Goal: Task Accomplishment & Management: Use online tool/utility

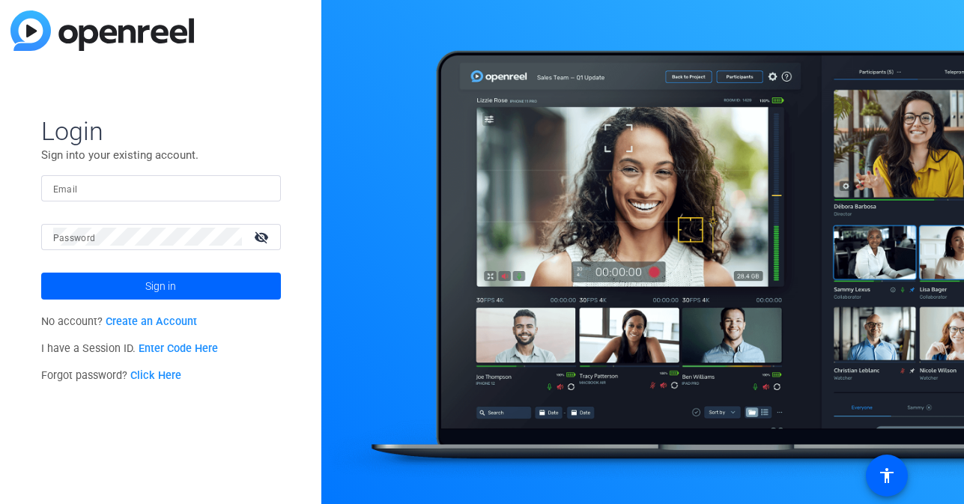
click at [231, 178] on div at bounding box center [161, 188] width 216 height 26
click at [196, 200] on div at bounding box center [161, 188] width 216 height 26
click at [196, 193] on input "Email" at bounding box center [161, 188] width 216 height 18
type input "c"
type input "[EMAIL_ADDRESS][DOMAIN_NAME]"
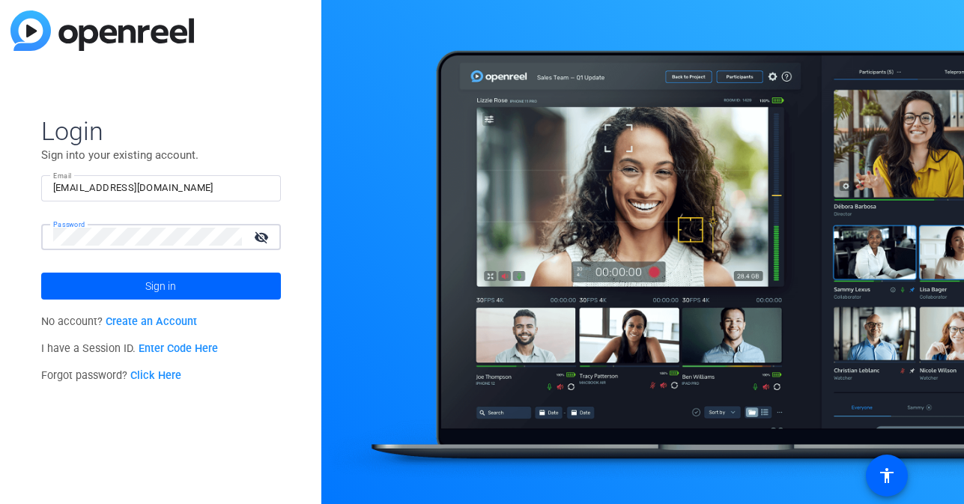
click at [41, 273] on button "Sign in" at bounding box center [161, 286] width 240 height 27
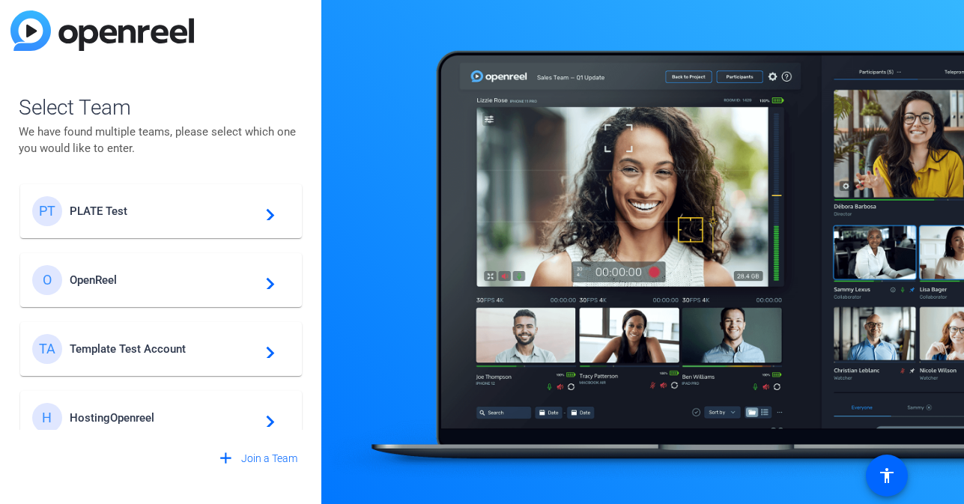
click at [201, 189] on mat-card-content "PT PLATE Test navigate_next" at bounding box center [161, 211] width 282 height 54
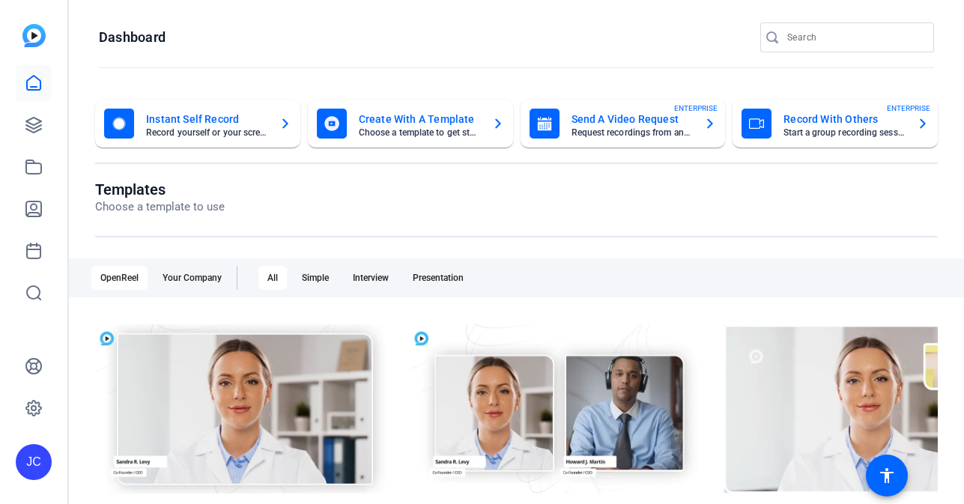
click at [354, 27] on openreel-page-title "Dashboard" at bounding box center [517, 37] width 836 height 30
click at [44, 122] on link at bounding box center [34, 125] width 36 height 36
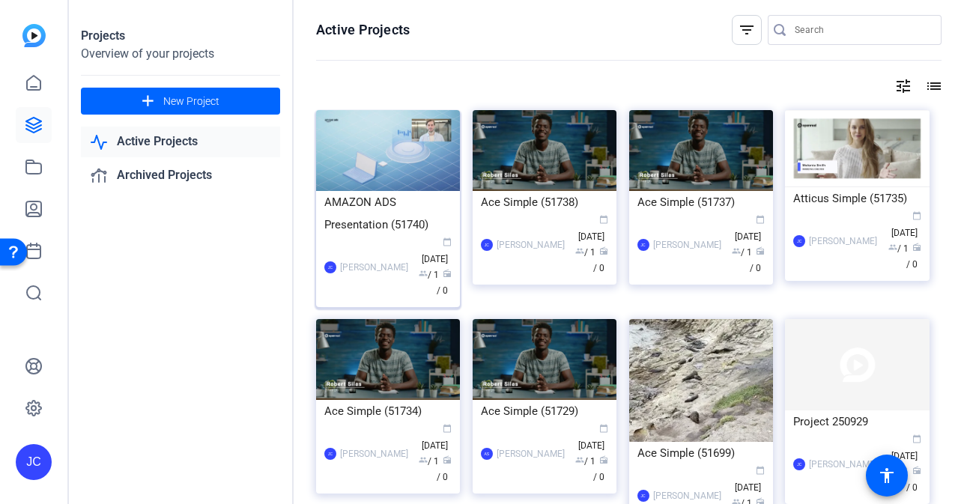
click at [390, 151] on img at bounding box center [388, 150] width 144 height 81
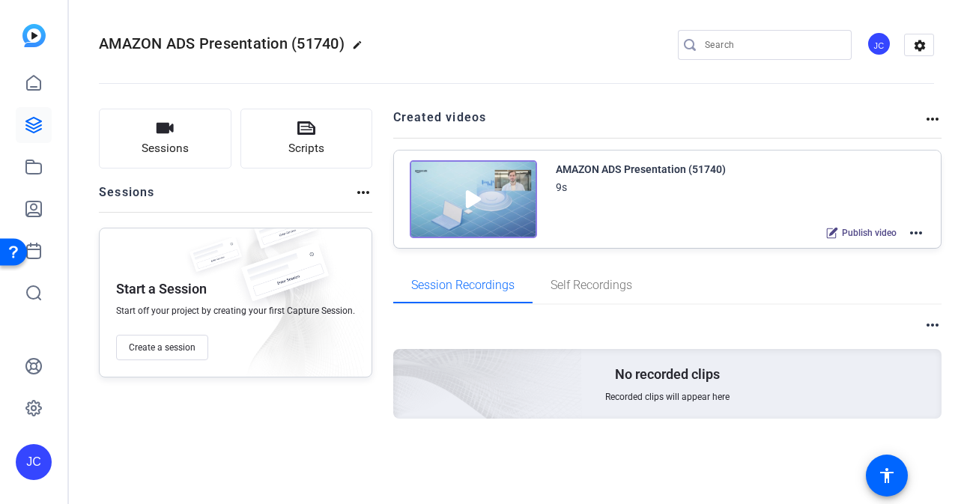
click at [916, 232] on mat-icon "more_horiz" at bounding box center [917, 233] width 18 height 18
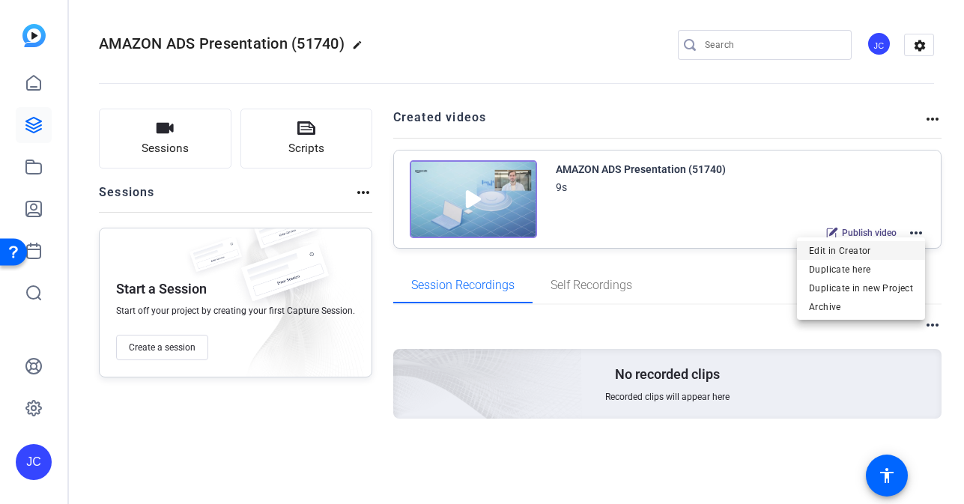
click at [903, 247] on span "Edit in Creator" at bounding box center [861, 251] width 104 height 18
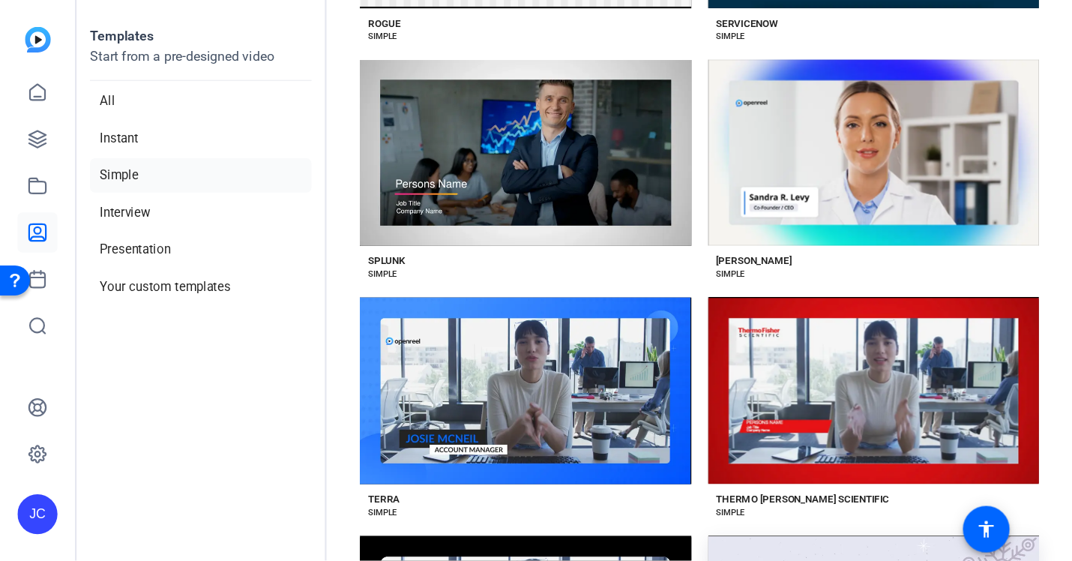
scroll to position [4511, 0]
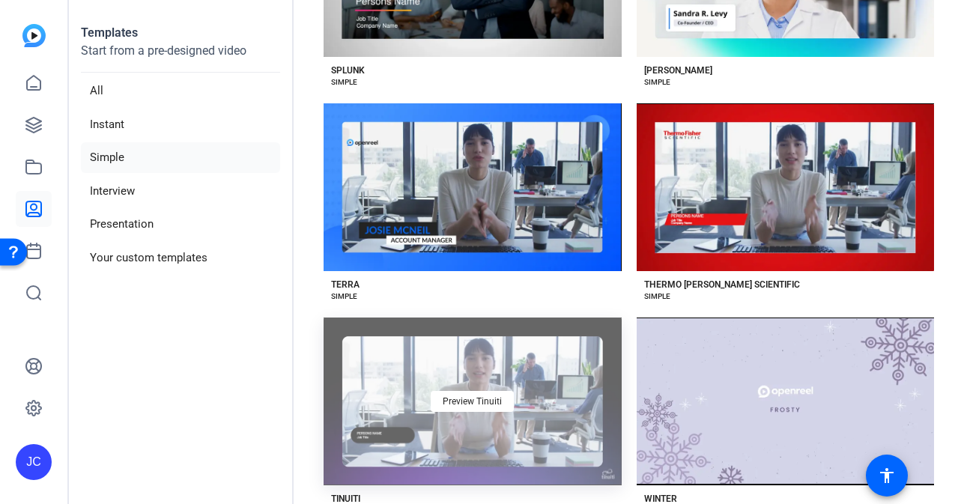
click at [507, 387] on div "Preview Tinuiti" at bounding box center [473, 402] width 298 height 168
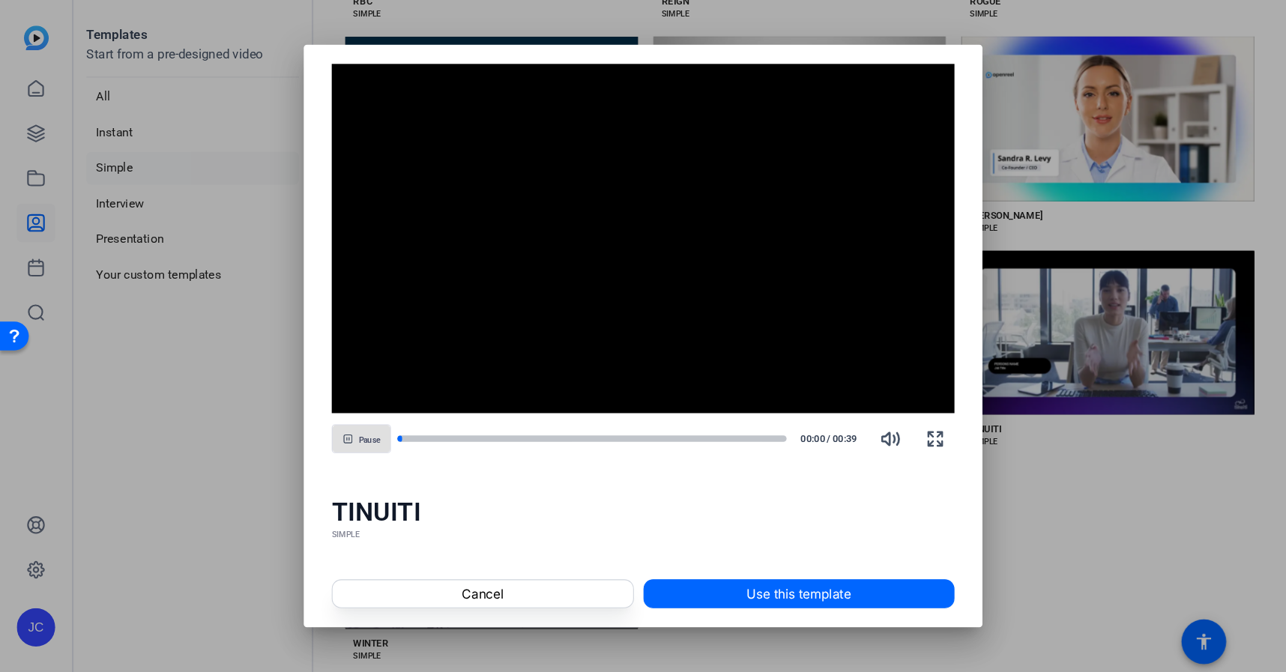
scroll to position [2694, 0]
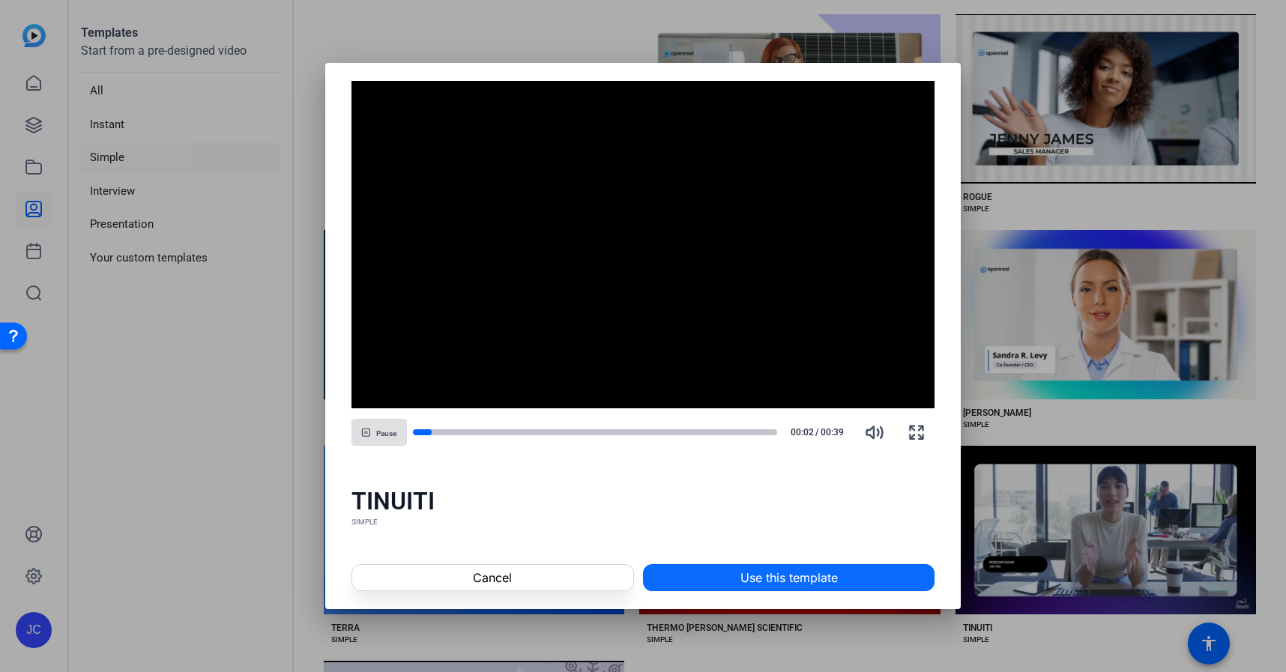
click at [742, 504] on span "Use this template" at bounding box center [788, 578] width 97 height 18
